Goal: Information Seeking & Learning: Learn about a topic

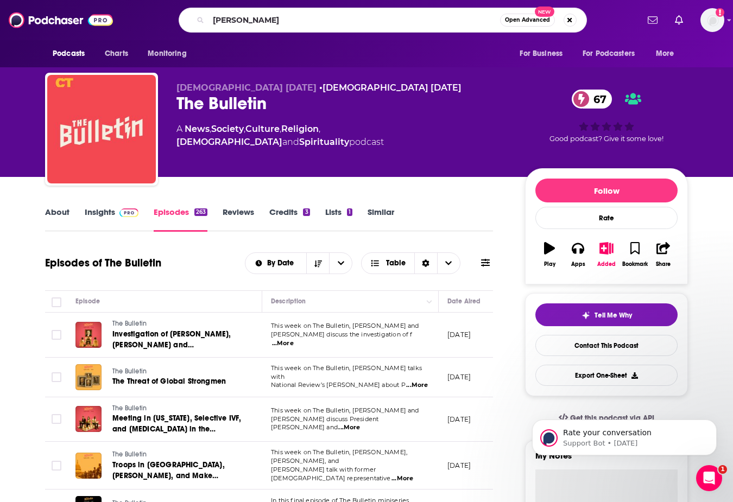
type input "[PERSON_NAME]"
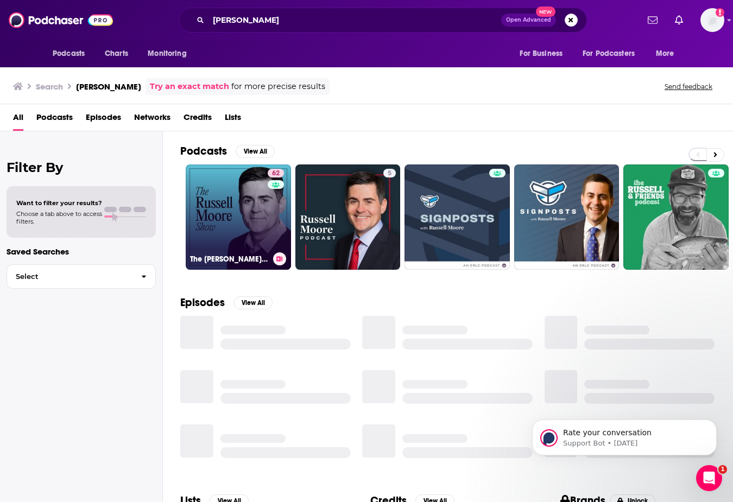
click at [252, 207] on link "62 The [PERSON_NAME] Show" at bounding box center [238, 216] width 105 height 105
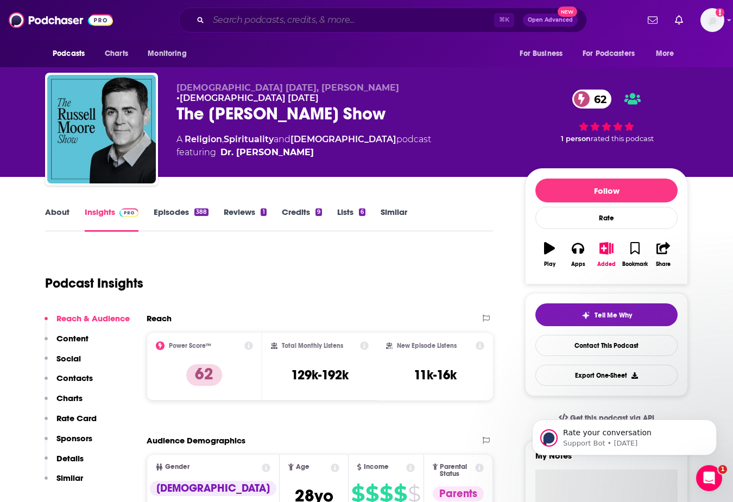
click at [302, 19] on input "Search podcasts, credits, & more..." at bounding box center [350, 19] width 285 height 17
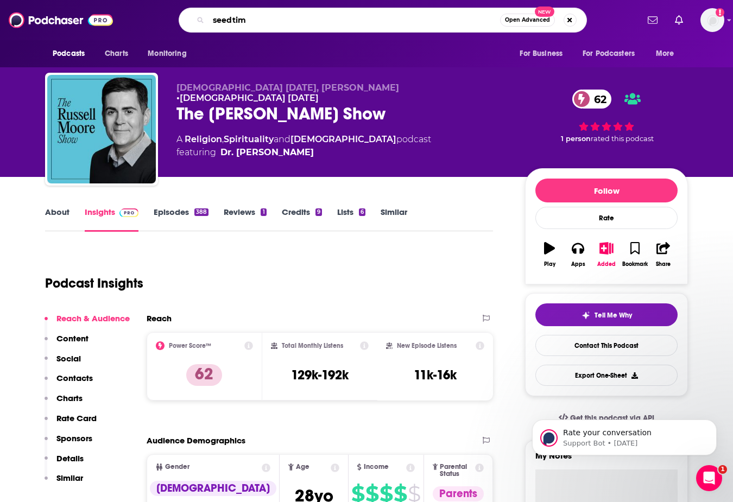
type input "seedtime"
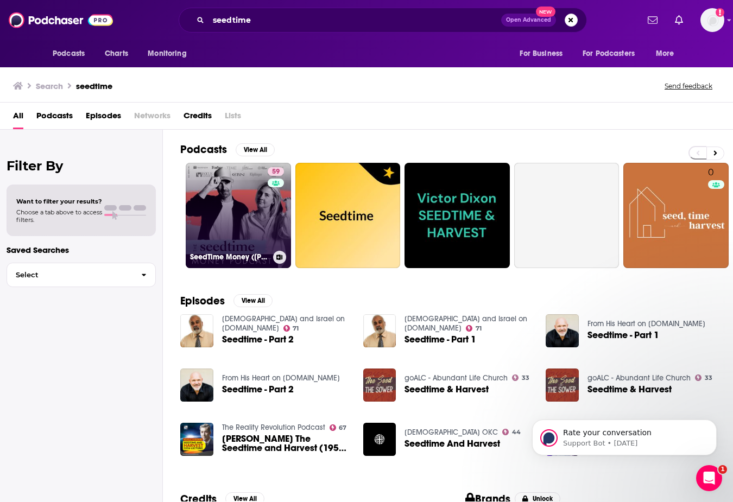
click at [263, 214] on link "59 SeedTime Money ([DEMOGRAPHIC_DATA] living & Personal Finances)" at bounding box center [238, 215] width 105 height 105
